Goal: Go to known website: Access a specific website the user already knows

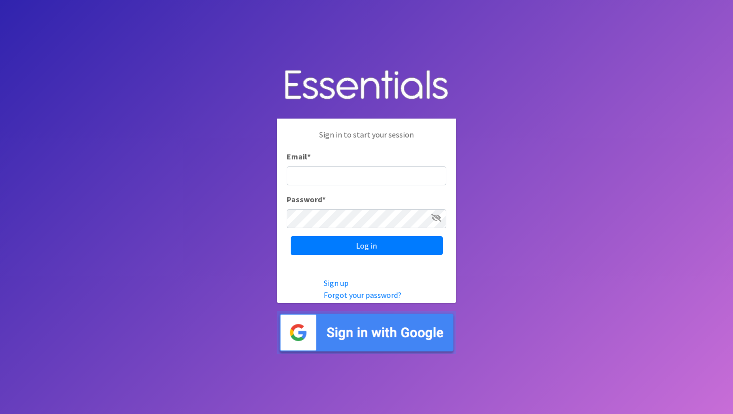
click at [364, 332] on img at bounding box center [366, 332] width 179 height 43
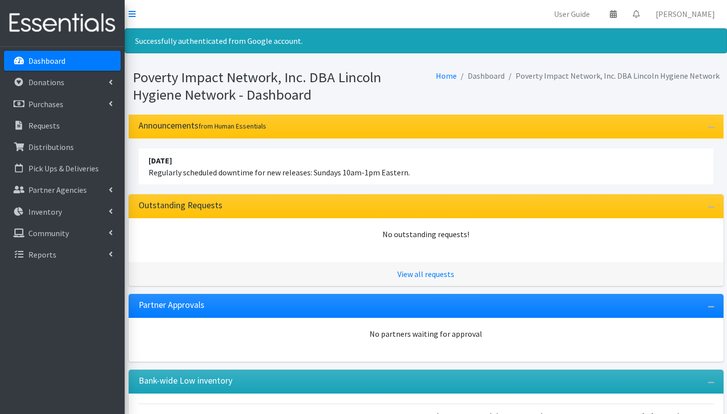
scroll to position [9, 0]
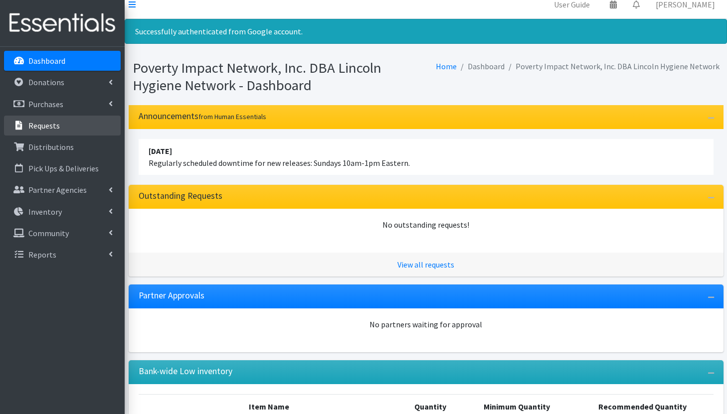
click at [65, 124] on link "Requests" at bounding box center [62, 126] width 117 height 20
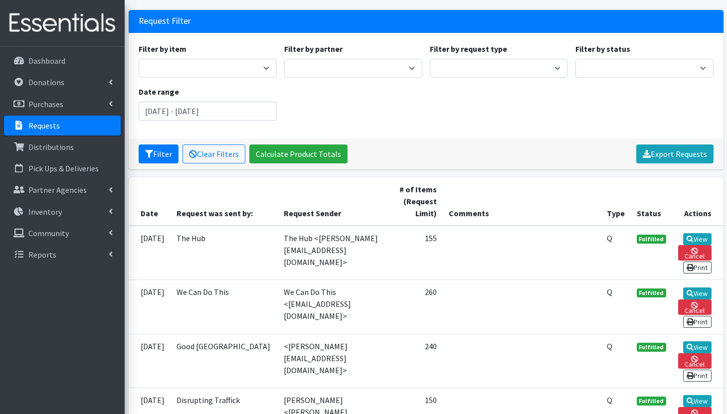
scroll to position [135, 0]
